Goal: Task Accomplishment & Management: Manage account settings

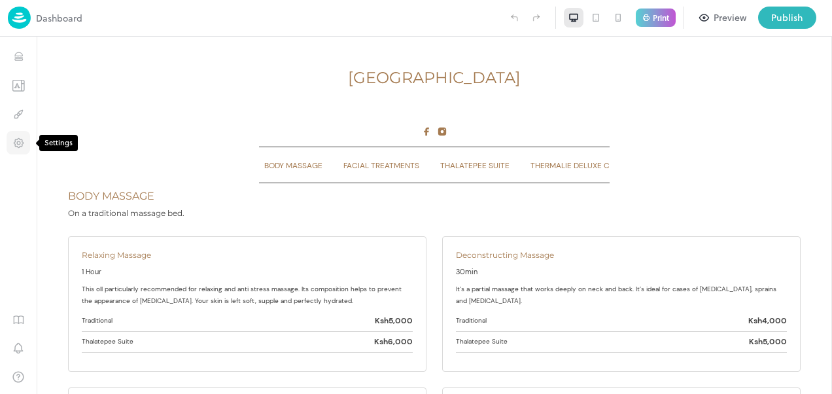
click at [18, 144] on icon "Settings" at bounding box center [18, 142] width 3 height 3
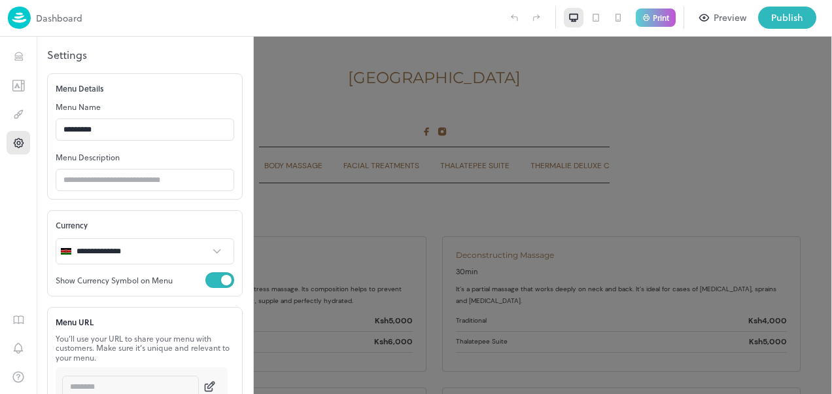
click at [289, 107] on div at bounding box center [416, 197] width 832 height 394
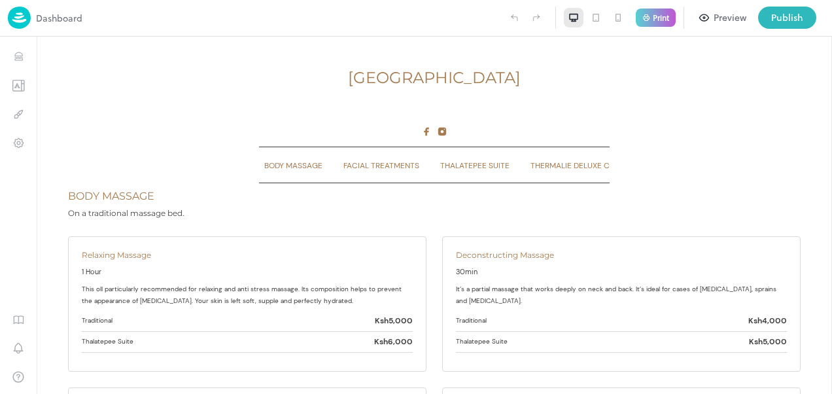
click at [728, 17] on div "Preview" at bounding box center [730, 17] width 33 height 14
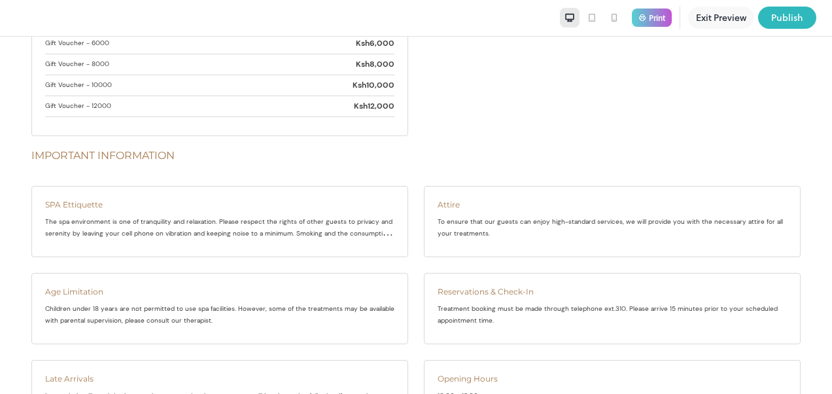
scroll to position [2364, 0]
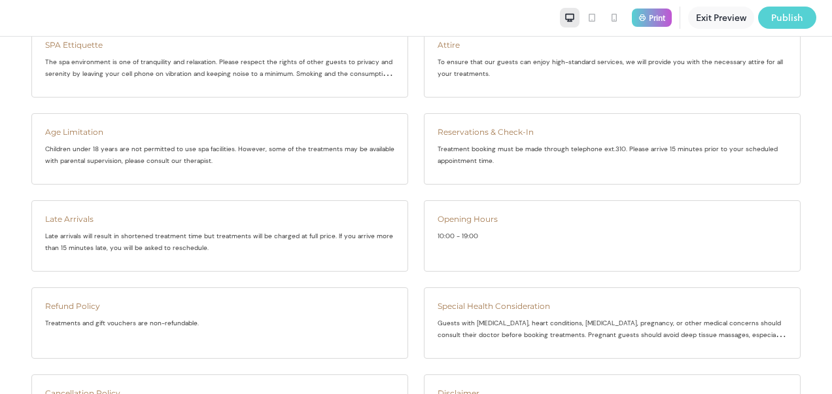
click at [782, 20] on div "Publish" at bounding box center [788, 17] width 32 height 14
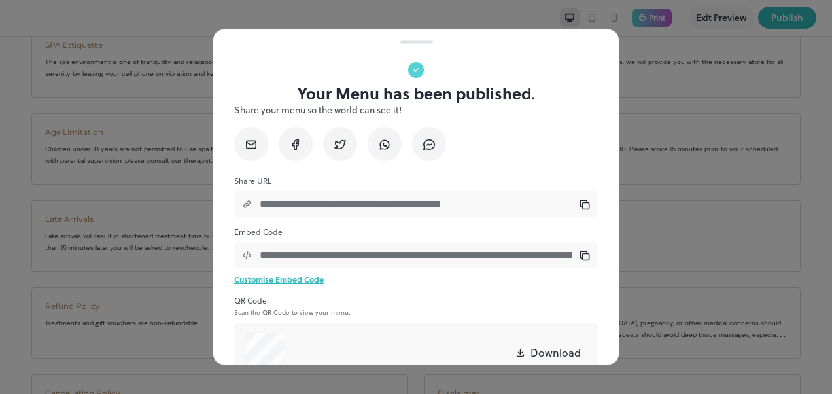
click at [666, 160] on div at bounding box center [416, 197] width 832 height 394
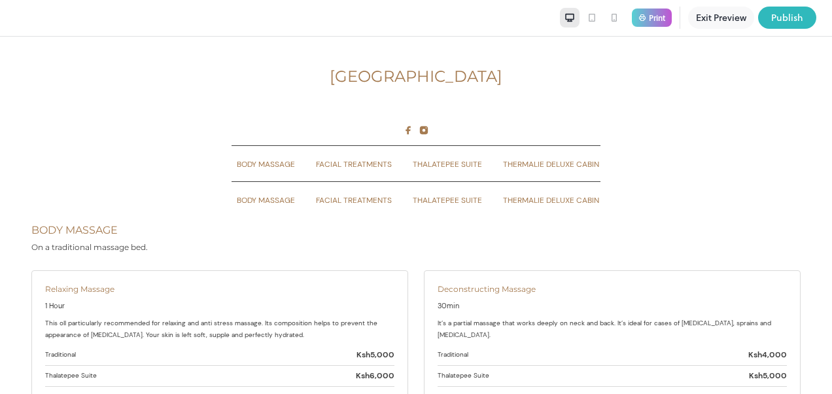
scroll to position [0, 0]
click at [789, 13] on div "Publish" at bounding box center [788, 17] width 32 height 14
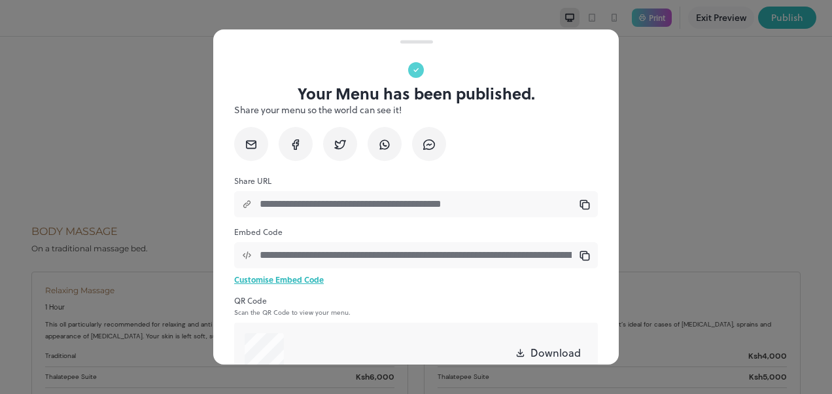
click at [715, 128] on div at bounding box center [416, 197] width 832 height 394
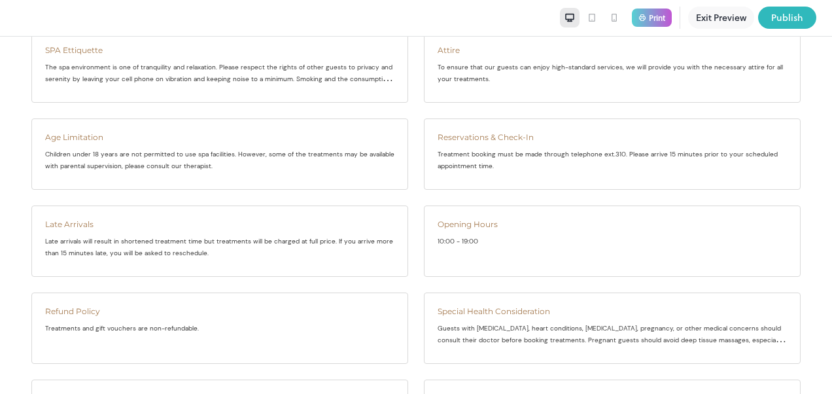
scroll to position [2364, 0]
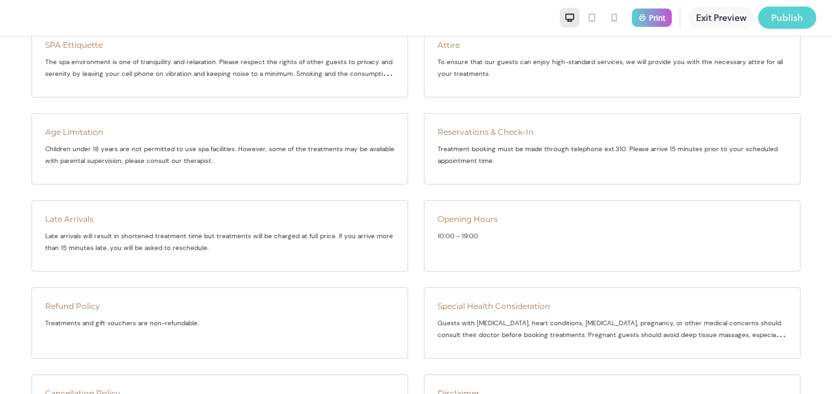
click at [788, 16] on div "Publish" at bounding box center [788, 17] width 32 height 14
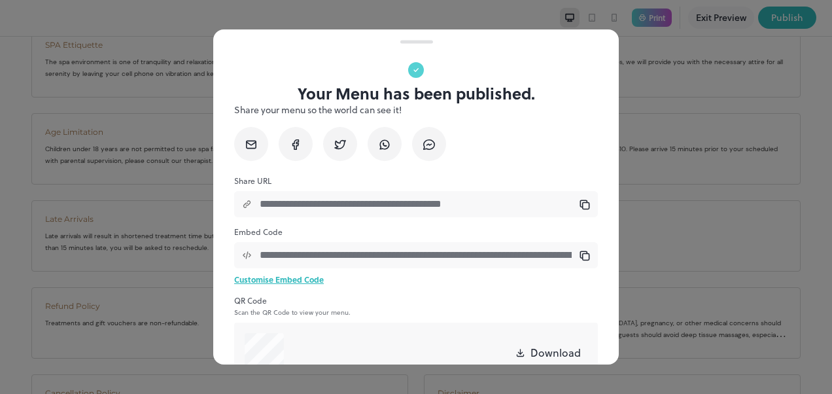
click at [543, 350] on p "Download" at bounding box center [556, 353] width 50 height 16
click at [738, 147] on div at bounding box center [416, 197] width 832 height 394
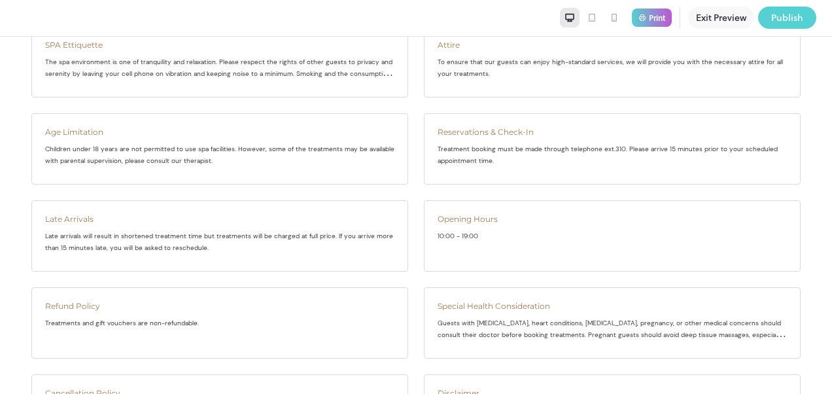
click at [785, 16] on div "Publish" at bounding box center [788, 17] width 32 height 14
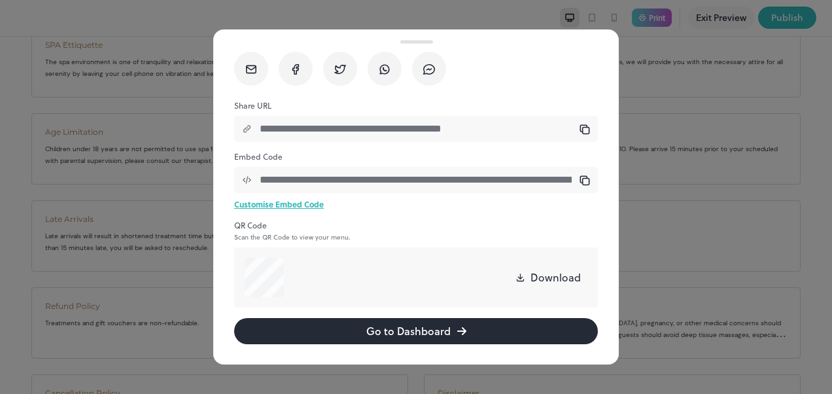
scroll to position [76, 0]
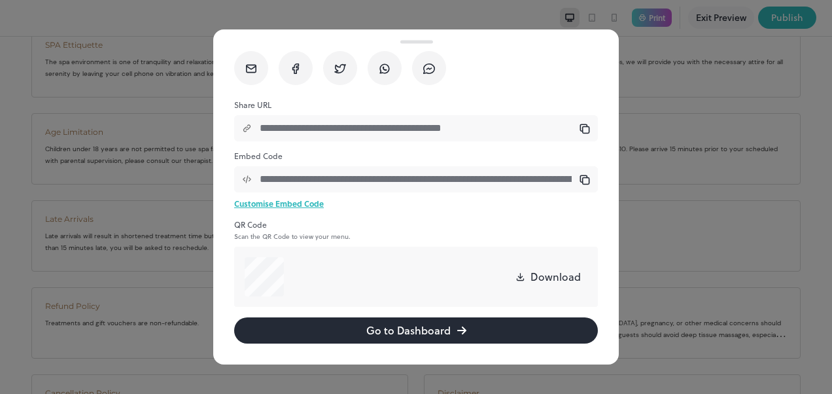
click at [538, 279] on p "Download" at bounding box center [556, 277] width 50 height 16
